Goal: Find specific page/section: Find specific page/section

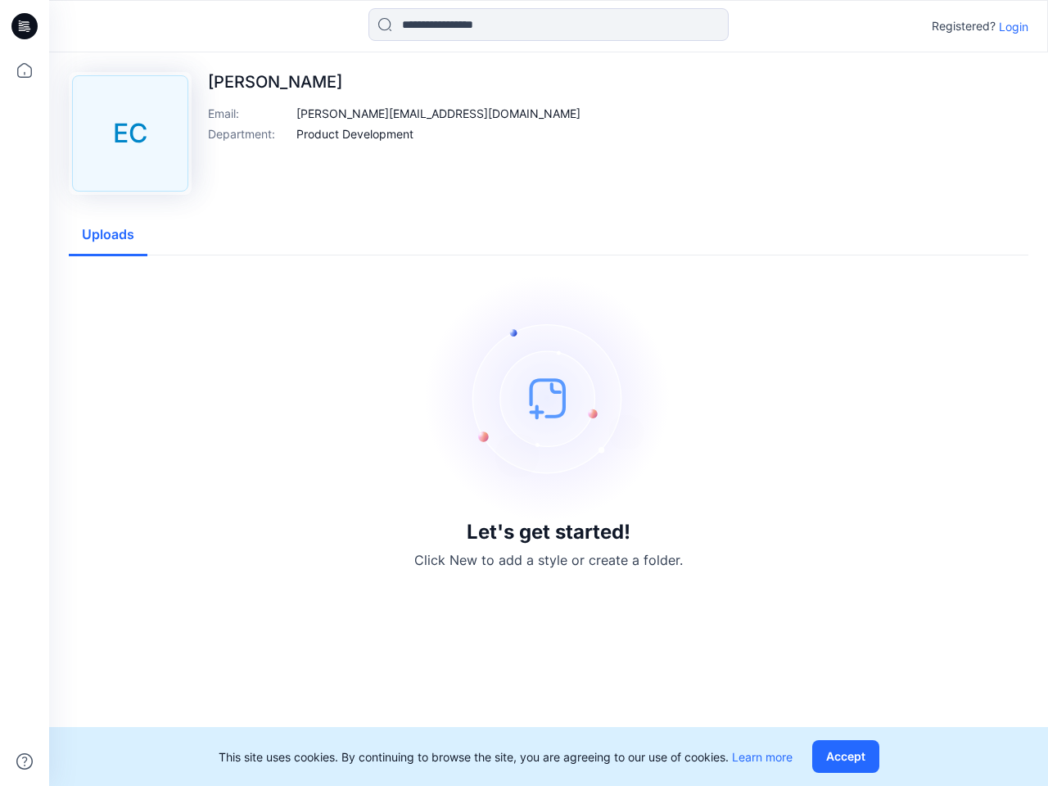
click at [524, 393] on img at bounding box center [549, 398] width 246 height 246
click at [25, 26] on icon at bounding box center [27, 26] width 7 height 1
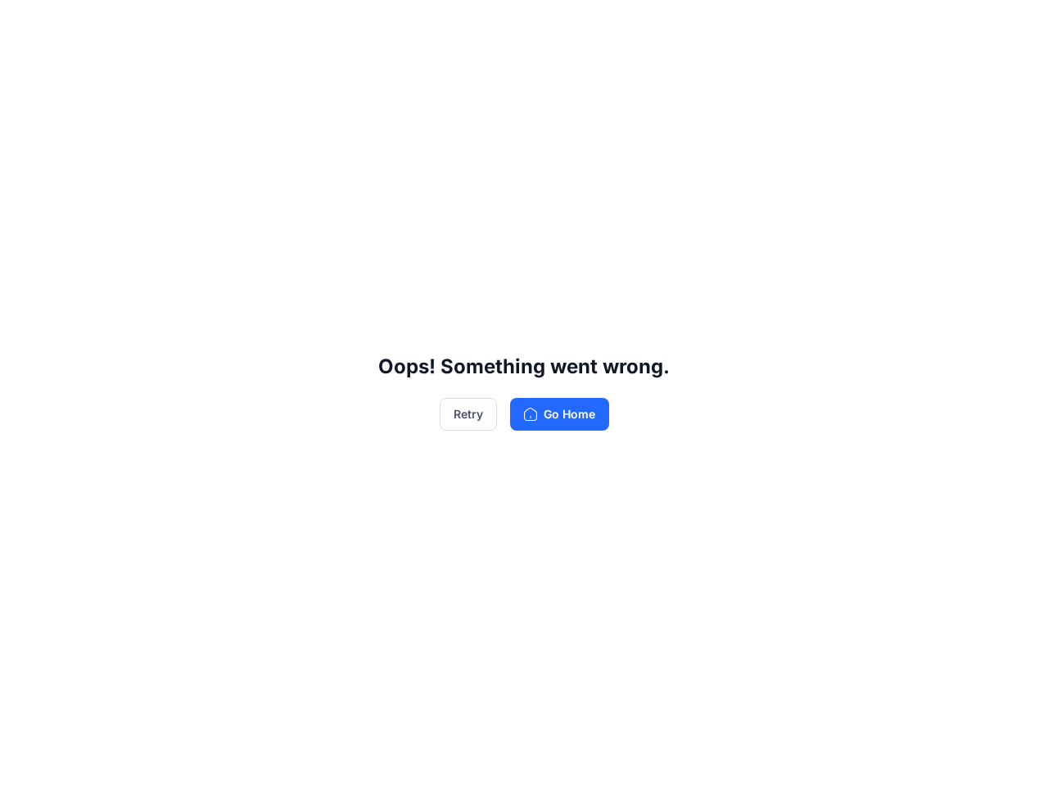
click at [25, 761] on div "Oops! Something went wrong. Retry Go Home" at bounding box center [524, 393] width 1048 height 786
click at [548, 25] on div "Oops! Something went wrong. Retry Go Home" at bounding box center [524, 393] width 1048 height 786
click at [1013, 26] on div "Oops! Something went wrong. Retry Go Home" at bounding box center [524, 393] width 1048 height 786
click at [381, 113] on div "Oops! Something went wrong. Retry Go Home" at bounding box center [524, 393] width 1048 height 786
click at [354, 133] on div "Oops! Something went wrong. Retry Go Home" at bounding box center [524, 393] width 1048 height 786
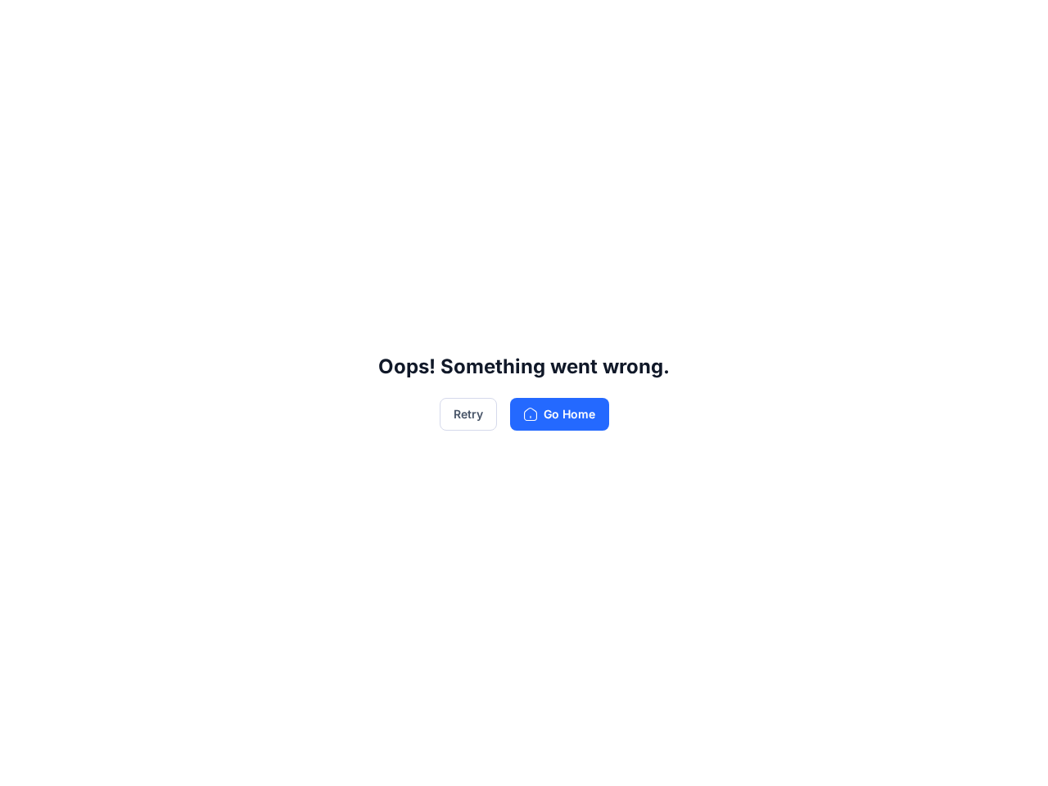
click at [108, 235] on div "Oops! Something went wrong. Retry Go Home" at bounding box center [524, 393] width 1048 height 786
click at [849, 756] on div "Oops! Something went wrong. Retry Go Home" at bounding box center [524, 393] width 1048 height 786
